Goal: Transaction & Acquisition: Book appointment/travel/reservation

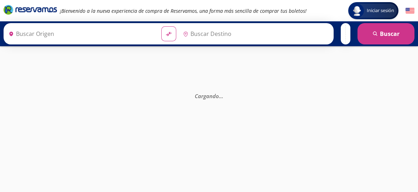
type input "[GEOGRAPHIC_DATA], [GEOGRAPHIC_DATA][PERSON_NAME]"
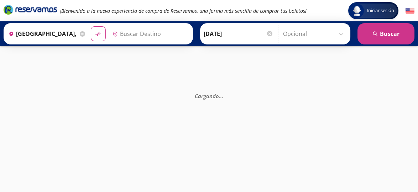
type input "[GEOGRAPHIC_DATA], [GEOGRAPHIC_DATA]"
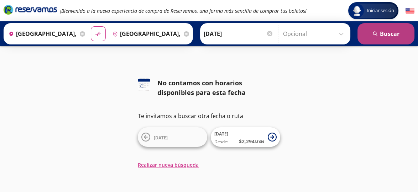
click at [389, 35] on button "search [GEOGRAPHIC_DATA]" at bounding box center [385, 33] width 57 height 21
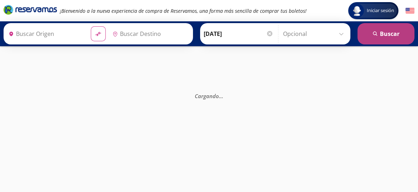
type input "[GEOGRAPHIC_DATA], [GEOGRAPHIC_DATA][PERSON_NAME]"
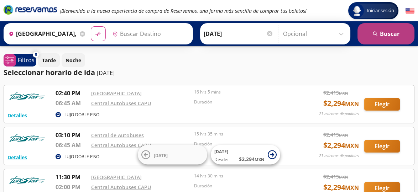
type input "[GEOGRAPHIC_DATA], [GEOGRAPHIC_DATA]"
